Goal: Information Seeking & Learning: Understand process/instructions

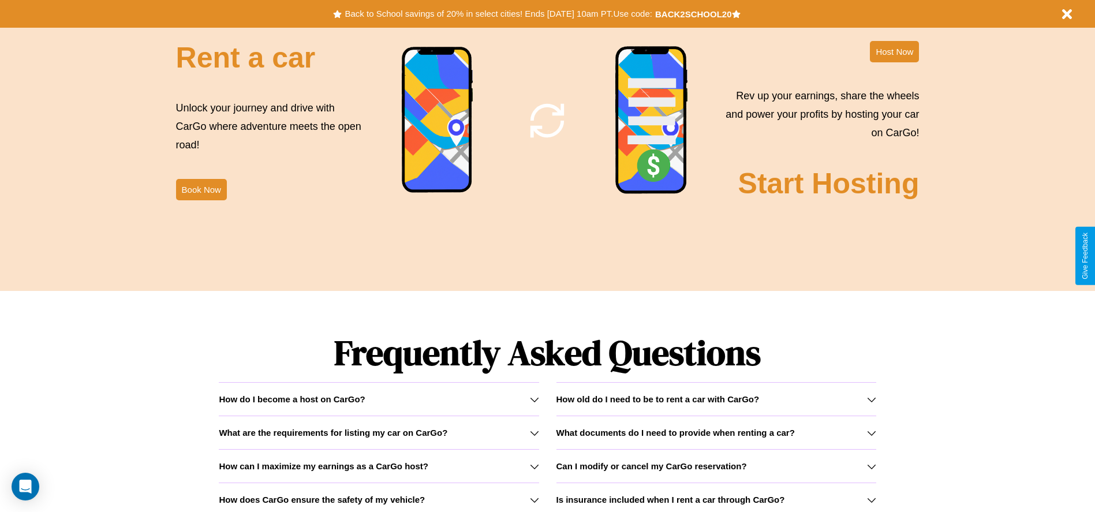
scroll to position [1656, 0]
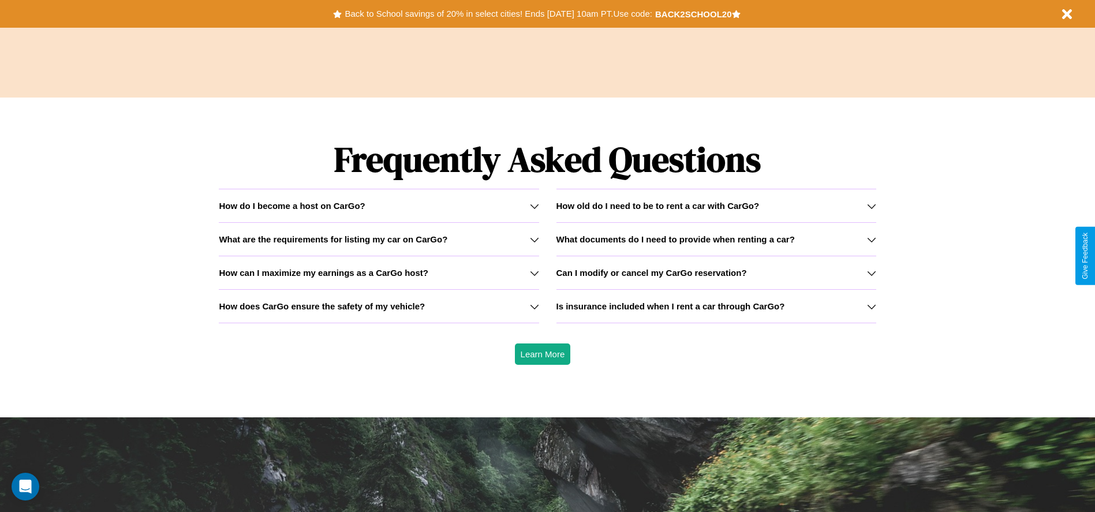
click at [871, 239] on icon at bounding box center [871, 239] width 9 height 9
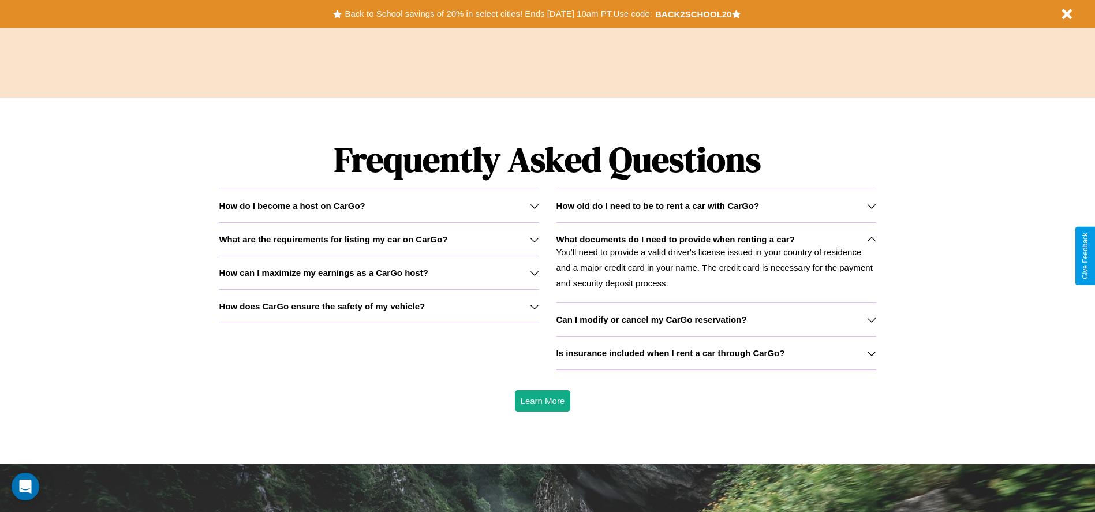
click at [534, 239] on icon at bounding box center [534, 239] width 9 height 9
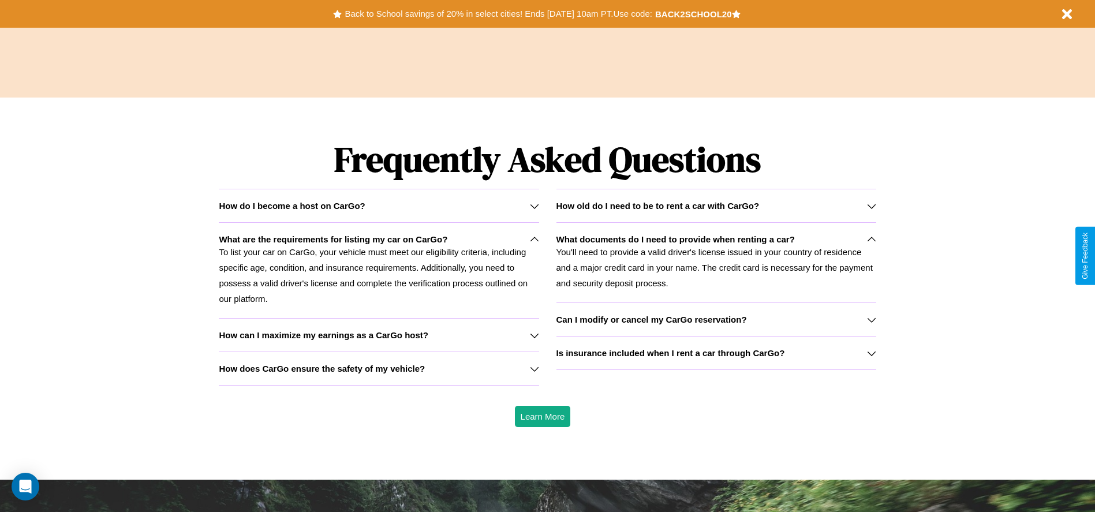
click at [716, 319] on h3 "Can I modify or cancel my CarGo reservation?" at bounding box center [651, 320] width 190 height 10
click at [379, 335] on h3 "How can I maximize my earnings as a CarGo host?" at bounding box center [324, 335] width 210 height 10
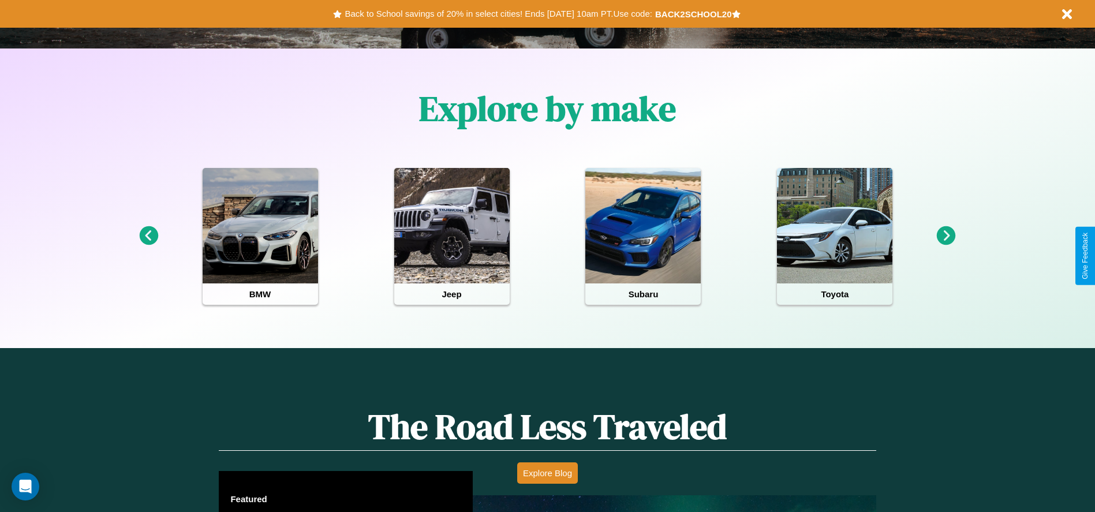
scroll to position [240, 0]
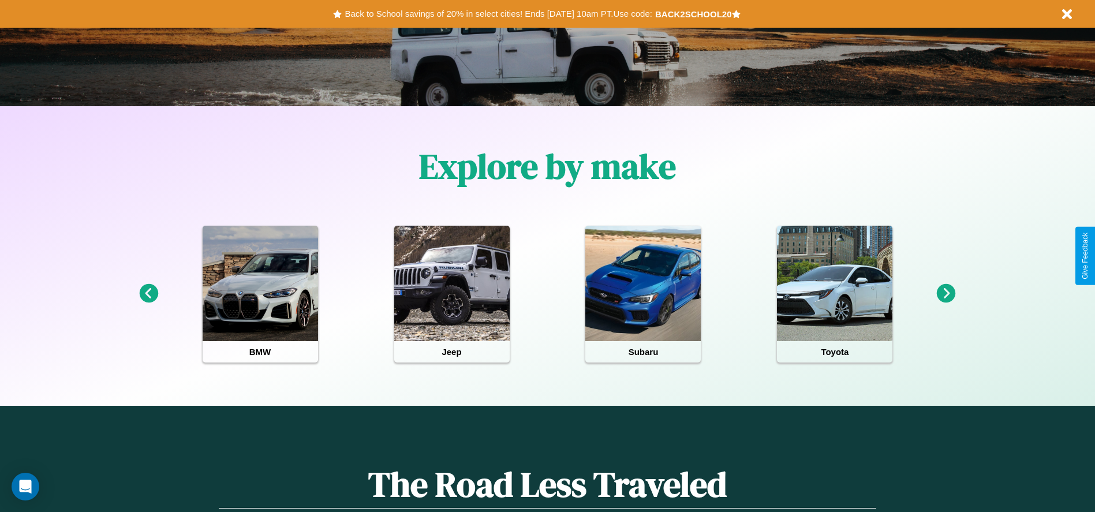
click at [946, 294] on icon at bounding box center [946, 293] width 19 height 19
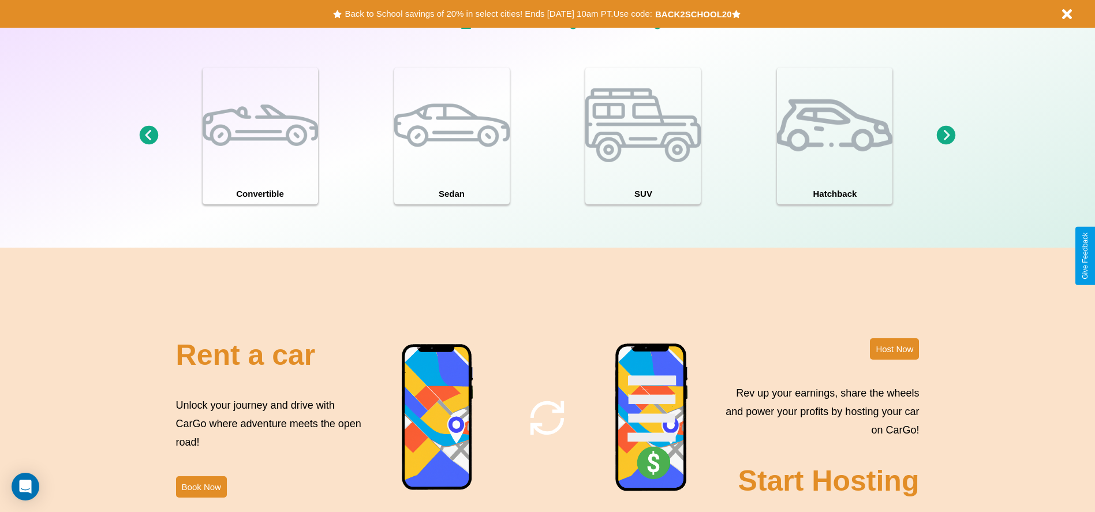
scroll to position [1396, 0]
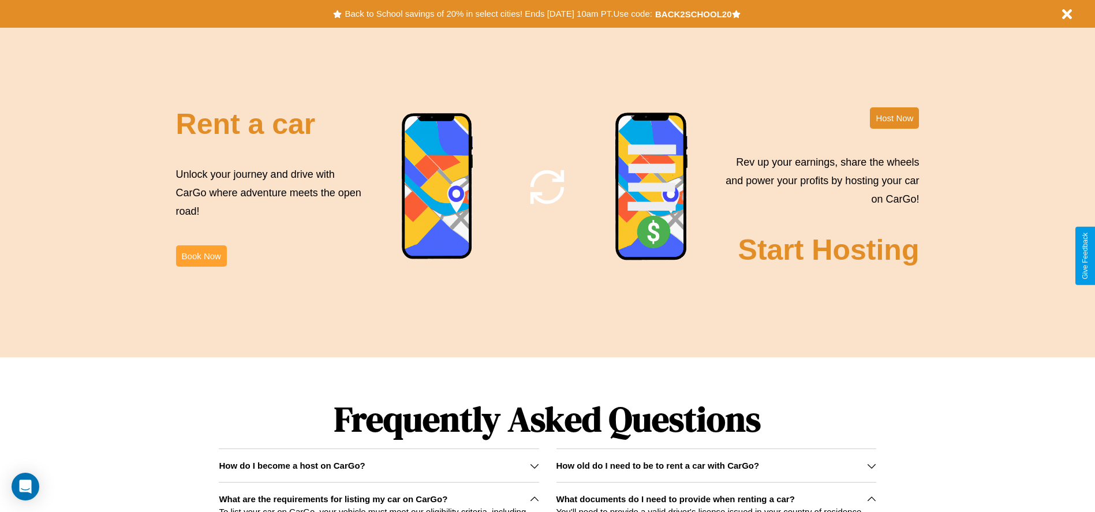
click at [201, 256] on button "Book Now" at bounding box center [201, 255] width 51 height 21
